Goal: Navigation & Orientation: Understand site structure

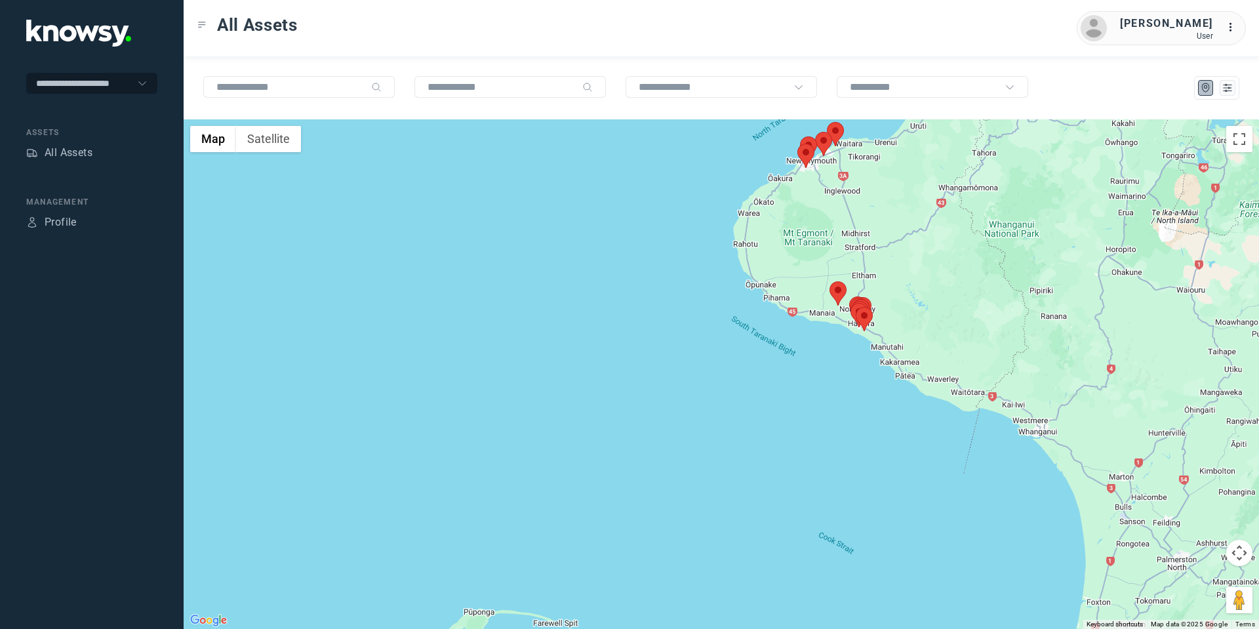
click at [815, 132] on area at bounding box center [815, 132] width 0 height 0
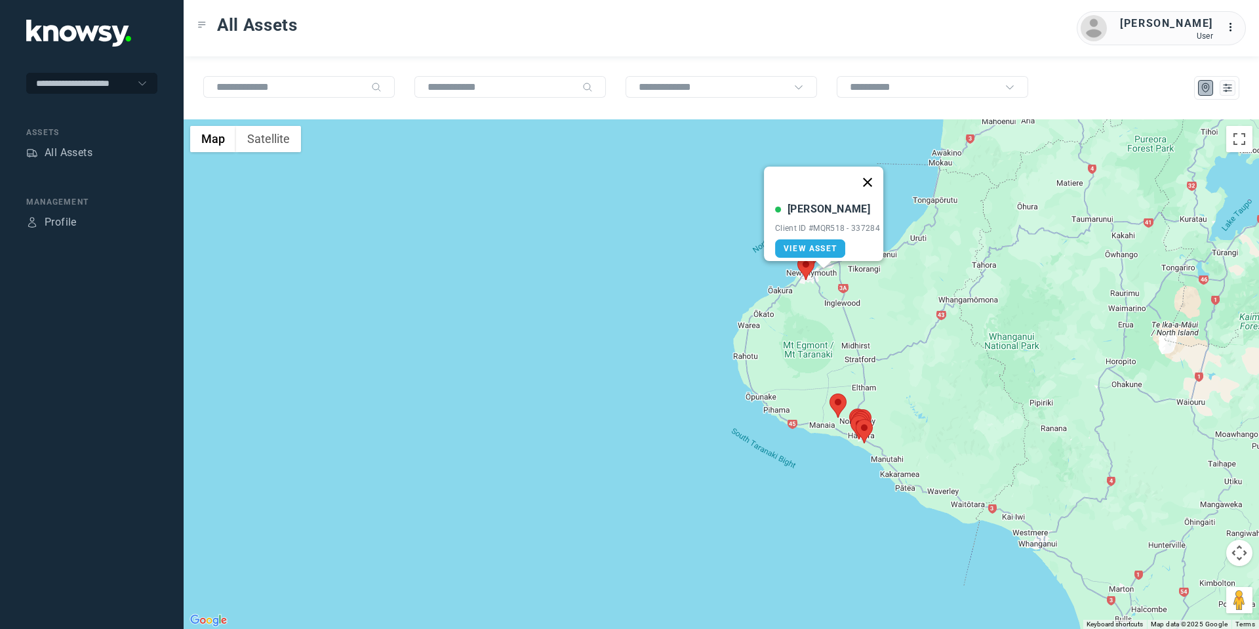
click at [877, 171] on button "Close" at bounding box center [866, 181] width 31 height 31
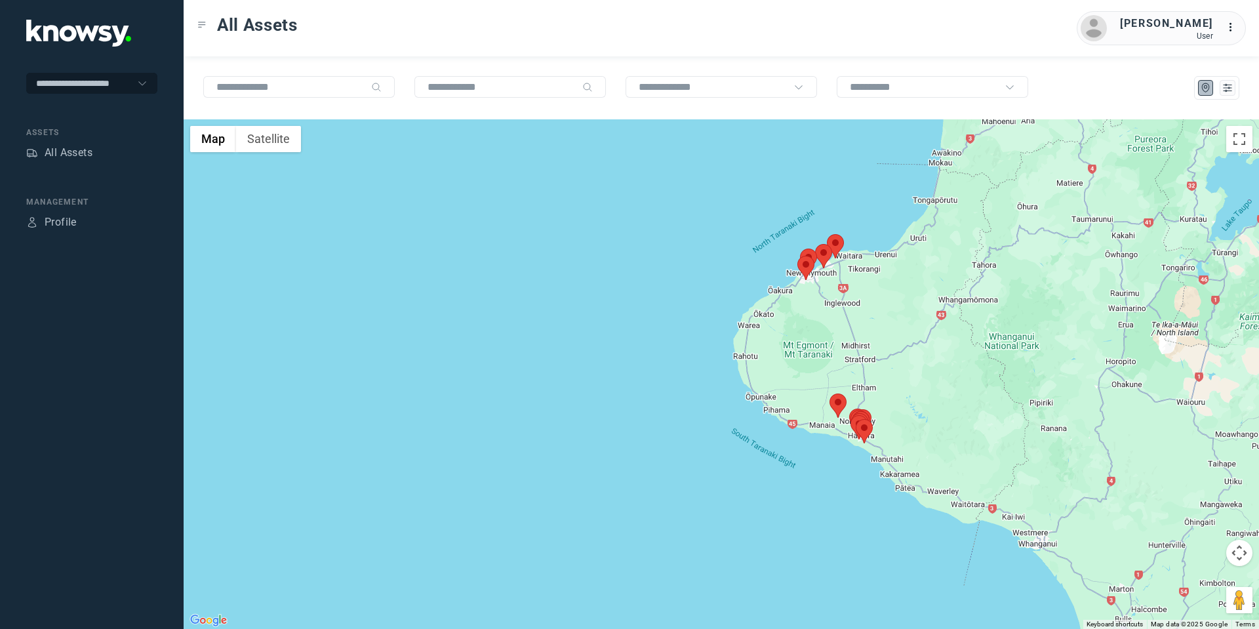
click at [797, 256] on area at bounding box center [797, 256] width 0 height 0
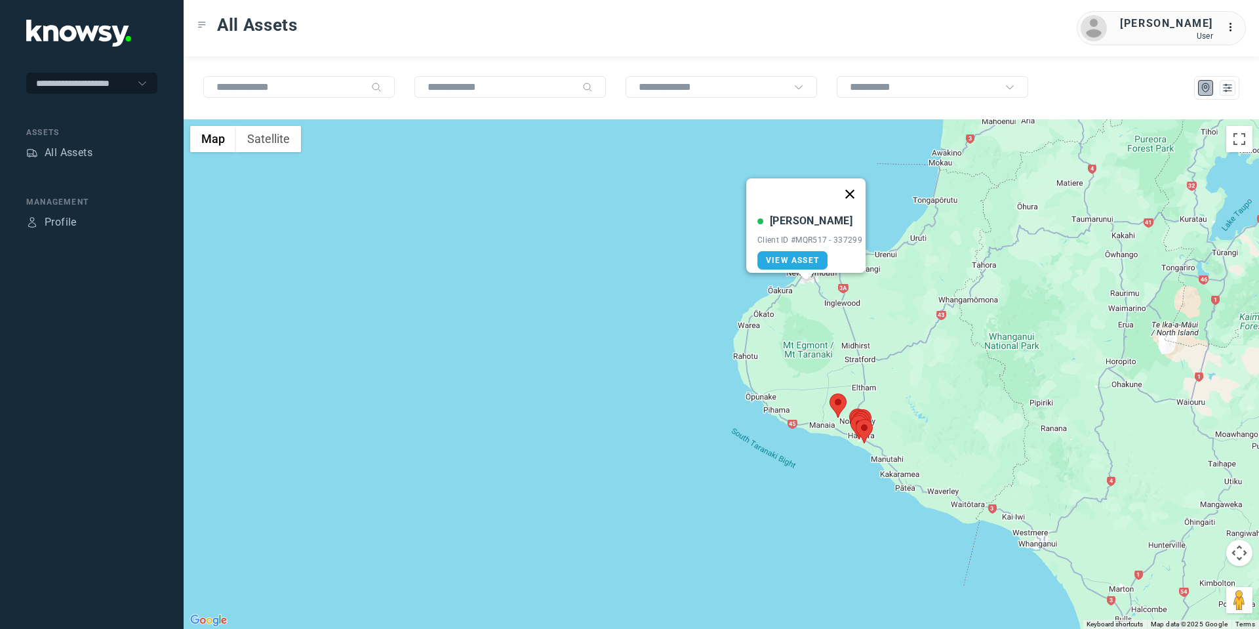
click at [863, 178] on button "Close" at bounding box center [849, 193] width 31 height 31
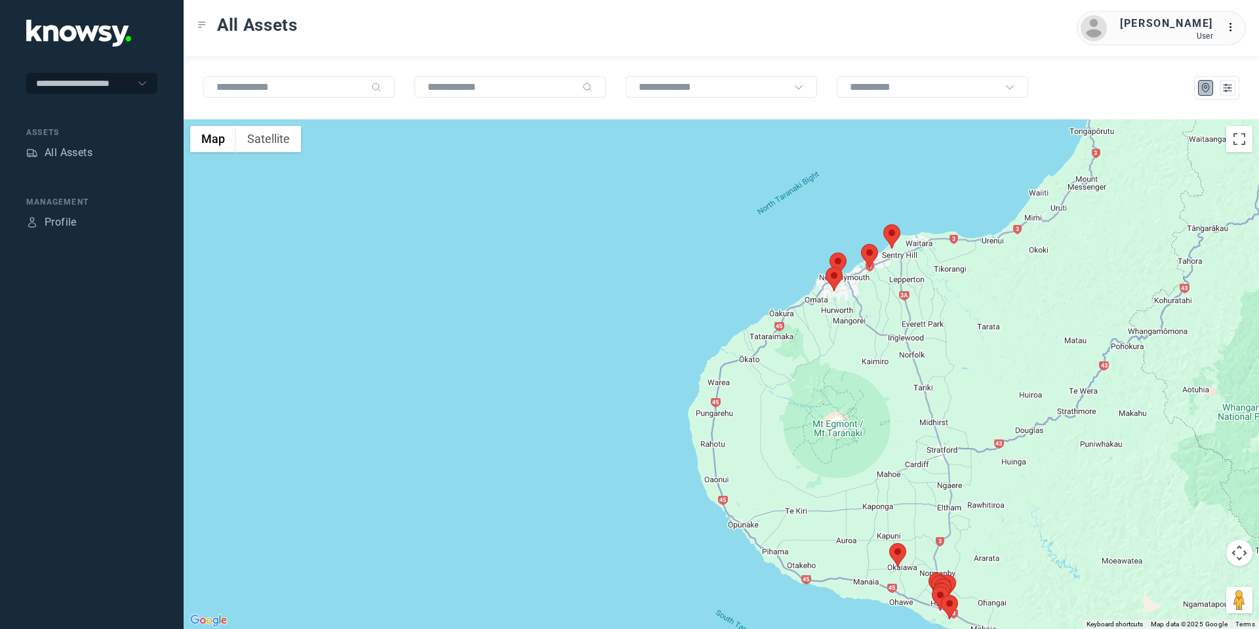
click at [829, 252] on area at bounding box center [829, 252] width 0 height 0
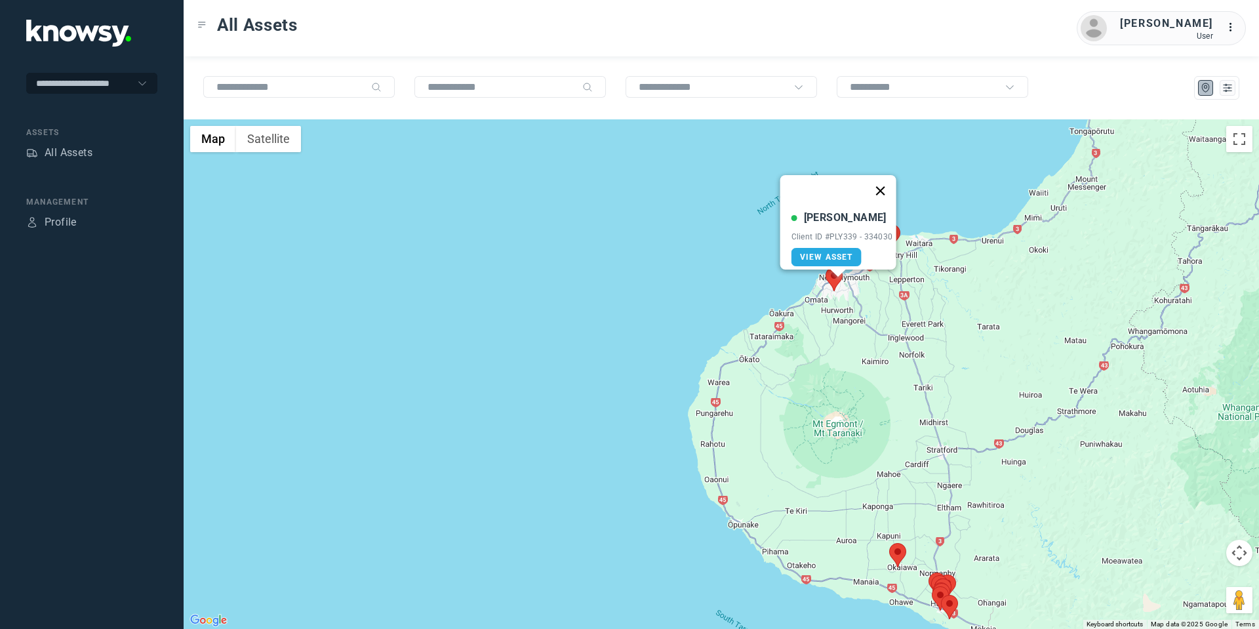
click at [889, 184] on button "Close" at bounding box center [879, 190] width 31 height 31
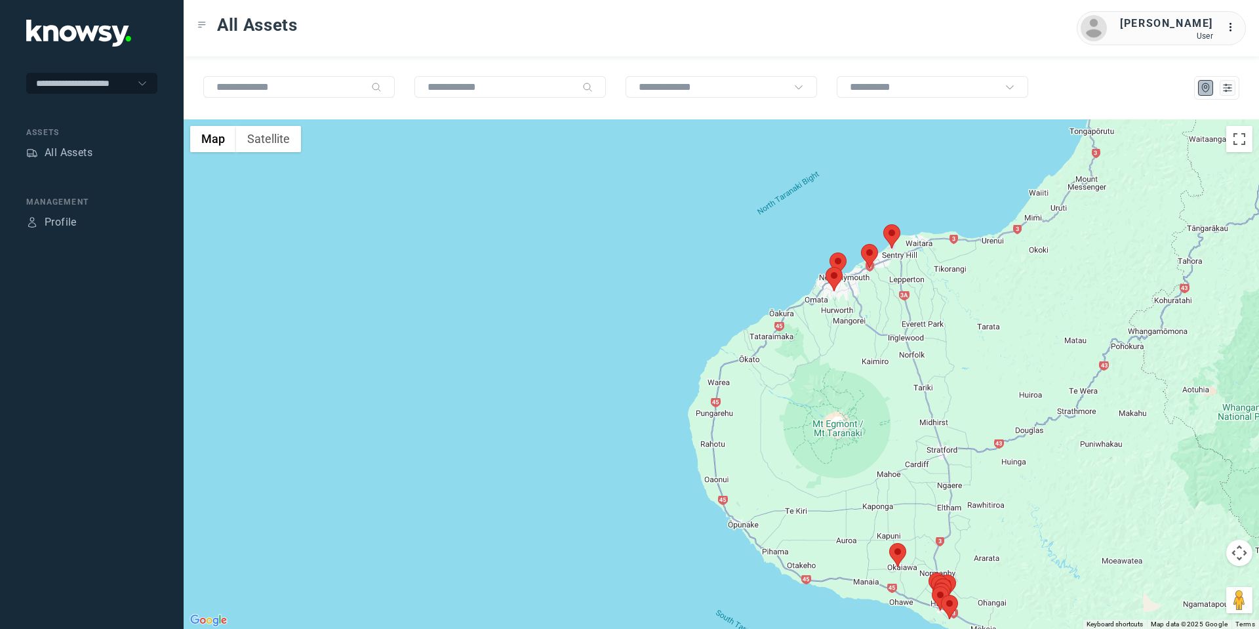
click at [889, 543] on area at bounding box center [889, 543] width 0 height 0
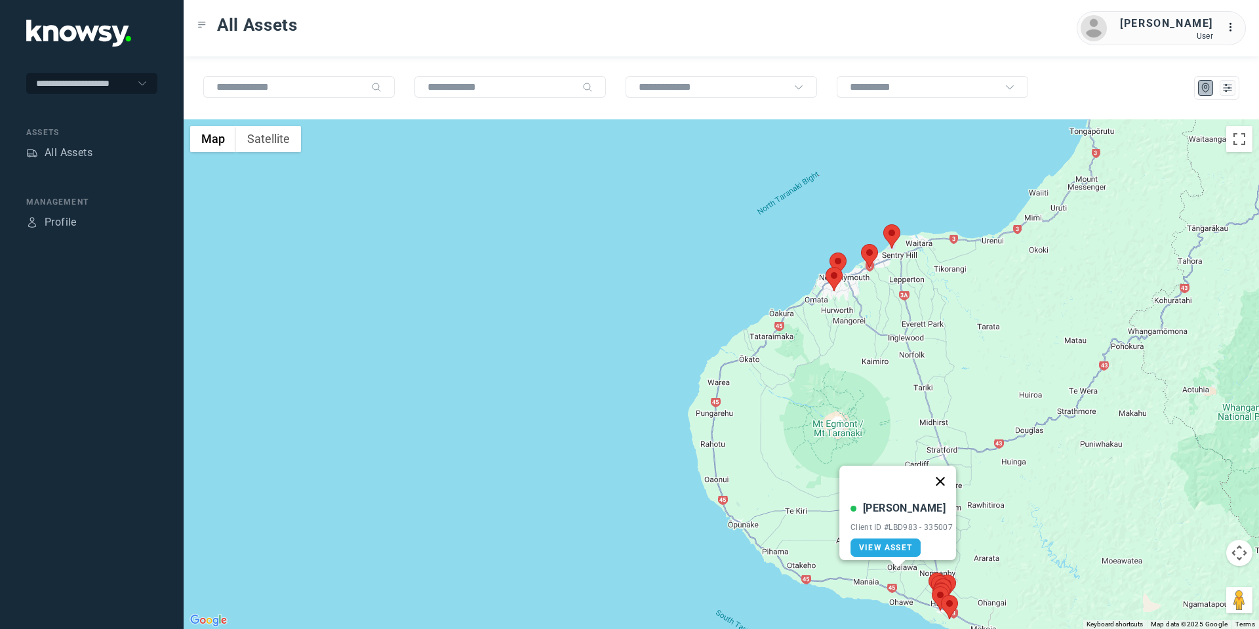
click at [945, 469] on button "Close" at bounding box center [939, 480] width 31 height 31
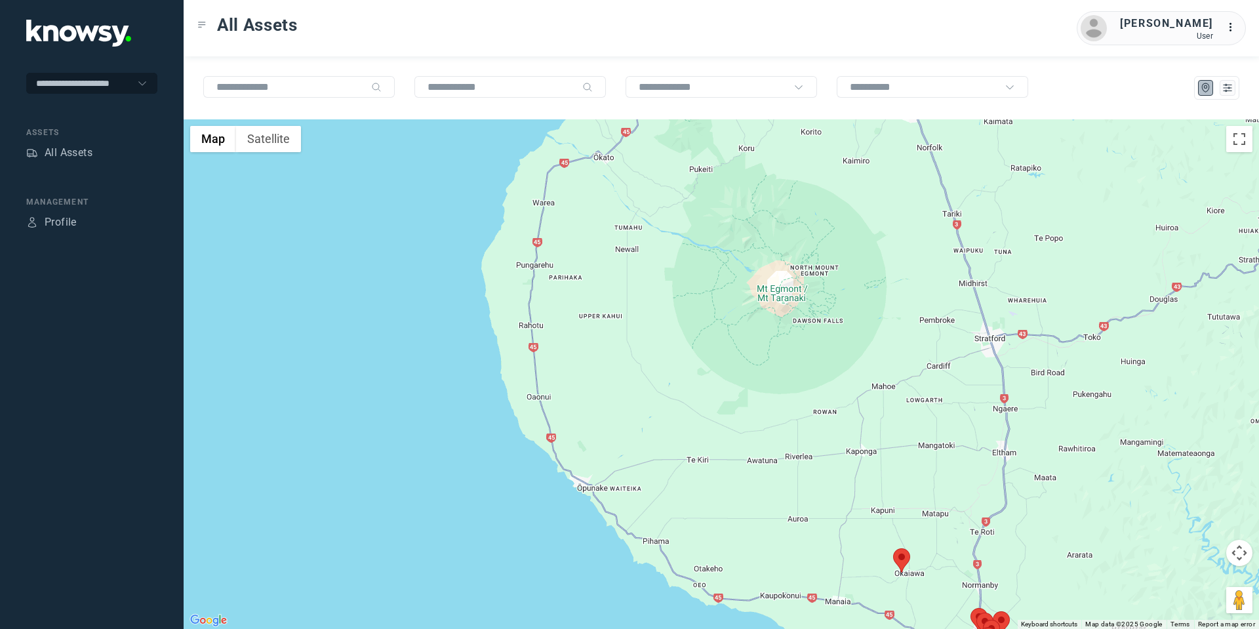
click at [1231, 554] on button "Map camera controls" at bounding box center [1239, 552] width 26 height 26
click at [1177, 592] on button "Move down" at bounding box center [1173, 585] width 26 height 26
